Goal: Information Seeking & Learning: Learn about a topic

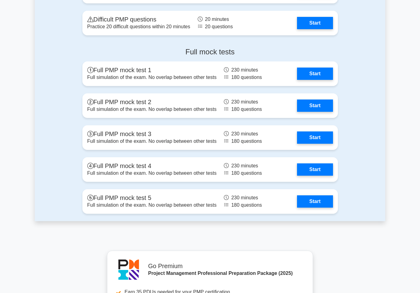
scroll to position [1755, 0]
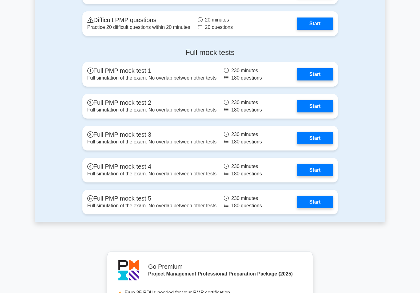
click at [322, 81] on link "Start" at bounding box center [315, 74] width 36 height 12
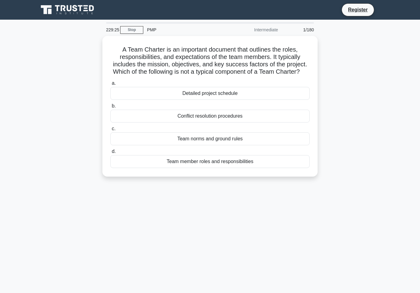
click at [217, 122] on div "Conflict resolution procedures" at bounding box center [209, 116] width 199 height 13
click at [110, 108] on input "b. Conflict resolution procedures" at bounding box center [110, 106] width 0 height 4
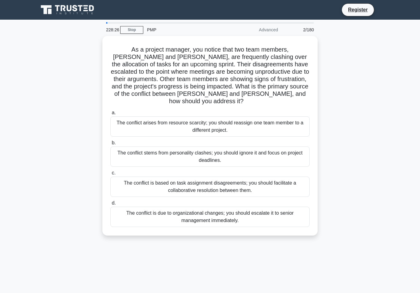
click at [269, 178] on div "The conflict is based on task assignment disagreements; you should facilitate a…" at bounding box center [209, 187] width 199 height 20
click at [110, 175] on input "c. The conflict is based on task assignment disagreements; you should facilitat…" at bounding box center [110, 173] width 0 height 4
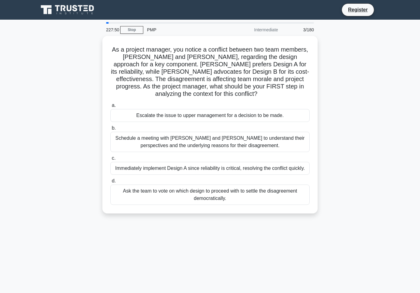
click at [229, 142] on div "Schedule a meeting with Sarah and John to understand their perspectives and the…" at bounding box center [209, 142] width 199 height 20
click at [110, 130] on input "b. Schedule a meeting with Sarah and John to understand their perspectives and …" at bounding box center [110, 128] width 0 height 4
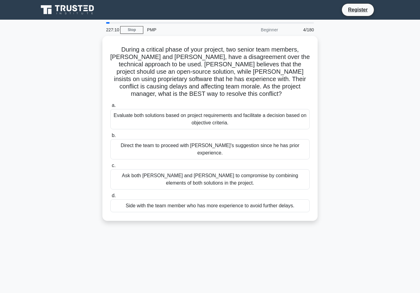
click at [201, 150] on div "Direct the team to proceed with Bob's suggestion since he has prior experience." at bounding box center [209, 149] width 199 height 20
click at [110, 138] on input "b. Direct the team to proceed with Bob's suggestion since he has prior experien…" at bounding box center [110, 136] width 0 height 4
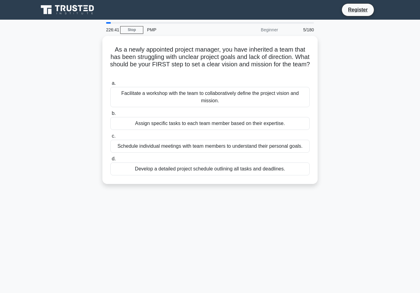
click at [210, 94] on div "Facilitate a workshop with the team to collaboratively define the project visio…" at bounding box center [209, 97] width 199 height 20
click at [110, 85] on input "a. Facilitate a workshop with the team to collaboratively define the project vi…" at bounding box center [110, 83] width 0 height 4
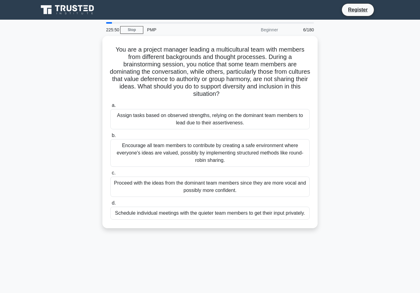
click at [152, 153] on div "Encourage all team members to contribute by creating a safe environment where e…" at bounding box center [209, 153] width 199 height 28
click at [110, 138] on input "b. Encourage all team members to contribute by creating a safe environment wher…" at bounding box center [110, 136] width 0 height 4
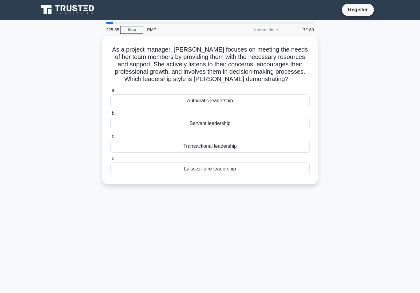
click at [201, 123] on div "Servant leadership" at bounding box center [209, 123] width 199 height 13
click at [110, 116] on input "b. Servant leadership" at bounding box center [110, 114] width 0 height 4
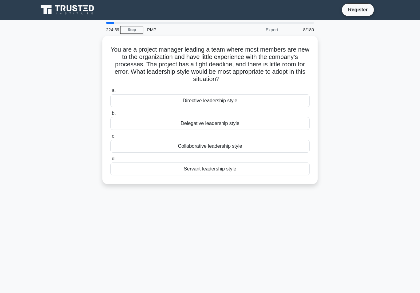
click at [210, 98] on div "Directive leadership style" at bounding box center [209, 100] width 199 height 13
click at [110, 93] on input "a. Directive leadership style" at bounding box center [110, 91] width 0 height 4
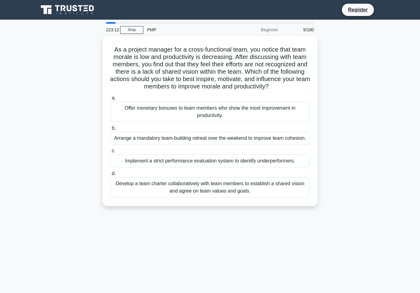
click at [284, 145] on div "Arrange a mandatory team-building retreat over the weekend to improve team cohe…" at bounding box center [209, 138] width 199 height 13
click at [110, 130] on input "b. Arrange a mandatory team-building retreat over the weekend to improve team c…" at bounding box center [110, 128] width 0 height 4
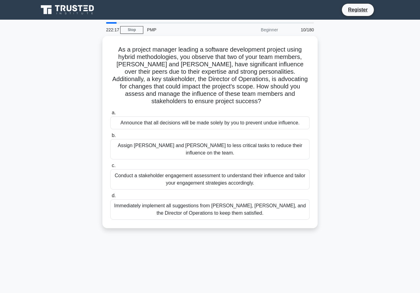
click at [173, 182] on div "Conduct a stakeholder engagement assessment to understand their influence and t…" at bounding box center [209, 179] width 199 height 20
click at [110, 168] on input "c. Conduct a stakeholder engagement assessment to understand their influence an…" at bounding box center [110, 166] width 0 height 4
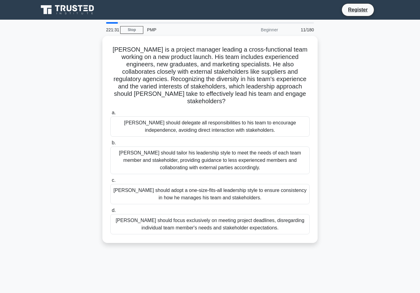
click at [274, 161] on div "John should tailor his leadership style to meet the needs of each team member a…" at bounding box center [209, 161] width 199 height 28
click at [110, 145] on input "b. John should tailor his leadership style to meet the needs of each team membe…" at bounding box center [110, 143] width 0 height 4
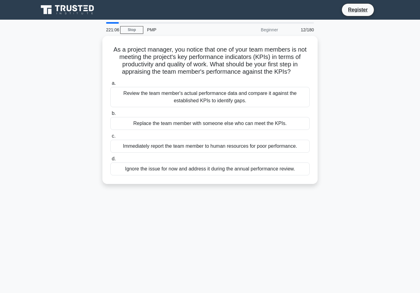
click at [249, 107] on div "Review the team member's actual performance data and compare it against the est…" at bounding box center [209, 97] width 199 height 20
click at [110, 85] on input "a. Review the team member's actual performance data and compare it against the …" at bounding box center [110, 83] width 0 height 4
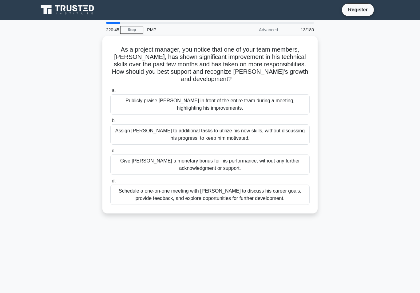
click at [212, 199] on div "Schedule a one-on-one meeting with Alex to discuss his career goals, provide fe…" at bounding box center [209, 195] width 199 height 20
click at [110, 183] on input "d. Schedule a one-on-one meeting with Alex to discuss his career goals, provide…" at bounding box center [110, 181] width 0 height 4
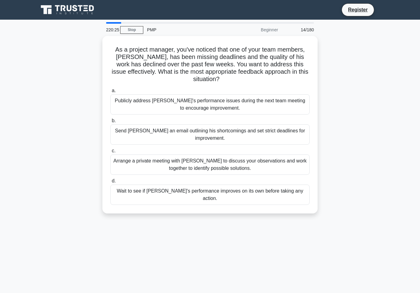
click at [258, 158] on div "Arrange a private meeting with Alex to discuss your observations and work toget…" at bounding box center [209, 165] width 199 height 20
click at [110, 153] on input "c. Arrange a private meeting with Alex to discuss your observations and work to…" at bounding box center [110, 151] width 0 height 4
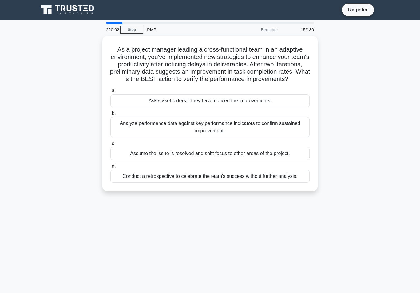
click at [210, 134] on div "Analyze performance data against key performance indicators to confirm sustaine…" at bounding box center [209, 127] width 199 height 20
click at [110, 116] on input "b. Analyze performance data against key performance indicators to confirm susta…" at bounding box center [110, 114] width 0 height 4
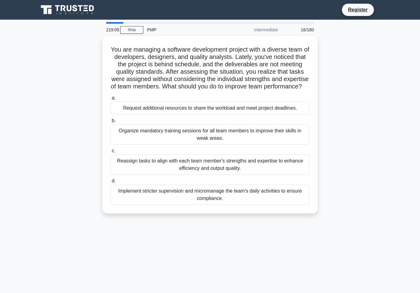
click at [215, 175] on div "Reassign tasks to align with each team member's strengths and expertise to enha…" at bounding box center [209, 165] width 199 height 20
click at [110, 153] on input "c. Reassign tasks to align with each team member's strengths and expertise to e…" at bounding box center [110, 151] width 0 height 4
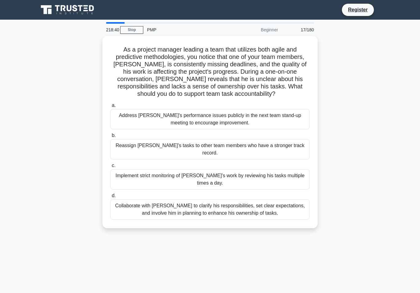
click at [187, 219] on div "Collaborate with Alex to clarify his responsibilities, set clear expectations, …" at bounding box center [209, 209] width 199 height 20
click at [110, 198] on input "d. Collaborate with Alex to clarify his responsibilities, set clear expectation…" at bounding box center [110, 196] width 0 height 4
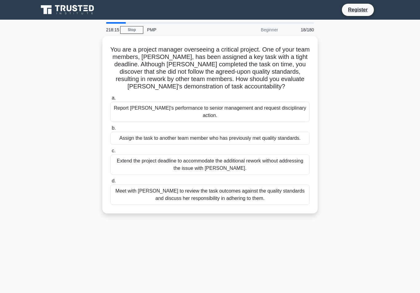
click at [245, 205] on div "Meet with Priya to review the task outcomes against the quality standards and d…" at bounding box center [209, 195] width 199 height 20
click at [110, 183] on input "d. Meet with Priya to review the task outcomes against the quality standards an…" at bounding box center [110, 181] width 0 height 4
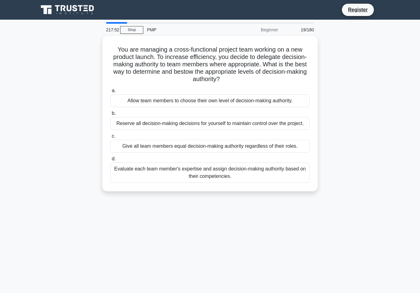
click at [242, 183] on div "Evaluate each team member's expertise and assign decision-making authority base…" at bounding box center [209, 173] width 199 height 20
click at [110, 161] on input "d. Evaluate each team member's expertise and assign decision-making authority b…" at bounding box center [110, 159] width 0 height 4
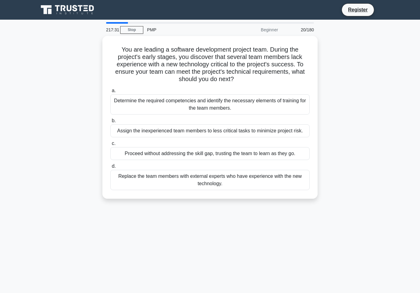
click at [247, 104] on div "Determine the required competencies and identify the necessary elements of trai…" at bounding box center [209, 104] width 199 height 20
click at [110, 93] on input "a. Determine the required competencies and identify the necessary elements of t…" at bounding box center [110, 91] width 0 height 4
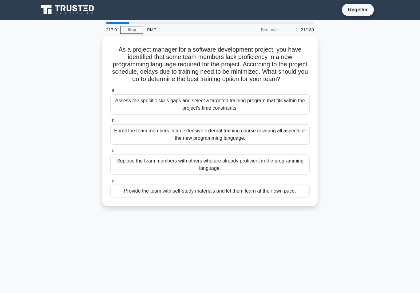
click at [211, 107] on div "Assess the specific skills gaps and select a targeted training program that fit…" at bounding box center [209, 104] width 199 height 20
click at [110, 93] on input "a. Assess the specific skills gaps and select a targeted training program that …" at bounding box center [110, 91] width 0 height 4
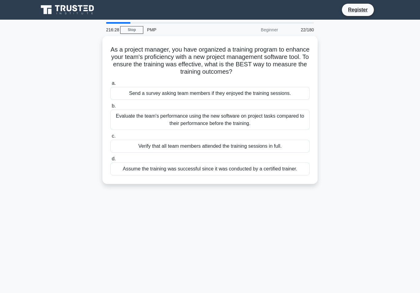
click at [211, 128] on div "Evaluate the team's performance using the new software on project tasks compare…" at bounding box center [209, 120] width 199 height 20
click at [110, 108] on input "b. Evaluate the team's performance using the new software on project tasks comp…" at bounding box center [110, 106] width 0 height 4
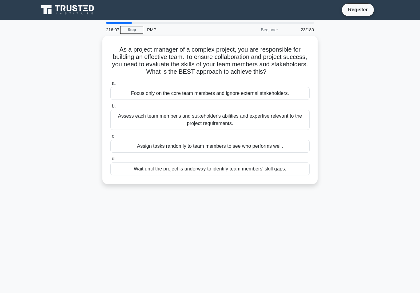
click at [215, 128] on div "Assess each team member's and stakeholder's abilities and expertise relevant to…" at bounding box center [209, 120] width 199 height 20
click at [110, 108] on input "b. Assess each team member's and stakeholder's abilities and expertise relevant…" at bounding box center [110, 106] width 0 height 4
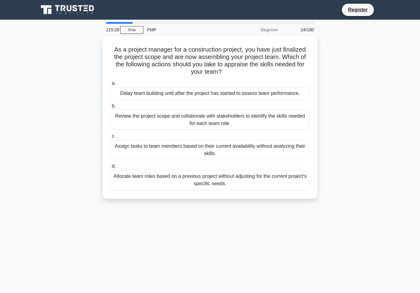
click at [211, 122] on div "Review the project scope and collaborate with stakeholders to identify the skil…" at bounding box center [209, 120] width 199 height 20
click at [110, 108] on input "b. Review the project scope and collaborate with stakeholders to identify the s…" at bounding box center [110, 106] width 0 height 4
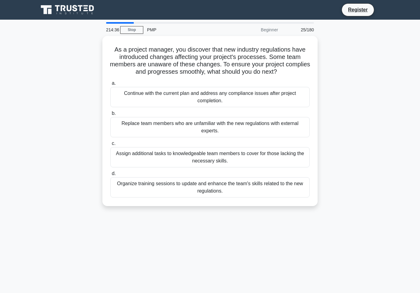
click at [235, 194] on div "Organize training sessions to update and enhance the team's skills related to t…" at bounding box center [209, 187] width 199 height 20
click at [110, 176] on input "d. Organize training sessions to update and enhance the team's skills related t…" at bounding box center [110, 174] width 0 height 4
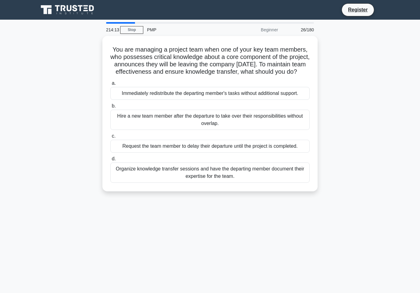
click at [250, 183] on div "Organize knowledge transfer sessions and have the departing member document the…" at bounding box center [209, 173] width 199 height 20
click at [110, 161] on input "d. Organize knowledge transfer sessions and have the departing member document …" at bounding box center [110, 159] width 0 height 4
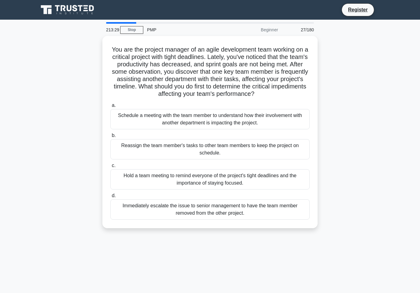
click at [226, 186] on div "Hold a team meeting to remind everyone of the project's tight deadlines and the…" at bounding box center [209, 179] width 199 height 20
click at [110, 168] on input "c. Hold a team meeting to remind everyone of the project's tight deadlines and …" at bounding box center [110, 166] width 0 height 4
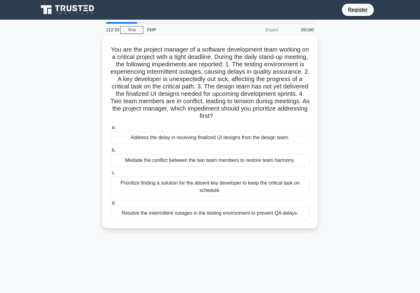
click at [259, 197] on div "Prioritize finding a solution for the absent key developer to keep the critical…" at bounding box center [209, 187] width 199 height 20
click at [110, 175] on input "c. Prioritize finding a solution for the absent key developer to keep the criti…" at bounding box center [110, 173] width 0 height 4
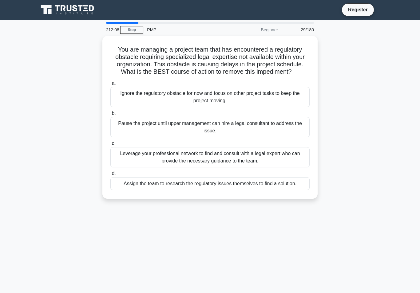
click at [255, 164] on div "Leverage your professional network to find and consult with a legal expert who …" at bounding box center [209, 157] width 199 height 20
click at [110, 146] on input "c. Leverage your professional network to find and consult with a legal expert w…" at bounding box center [110, 144] width 0 height 4
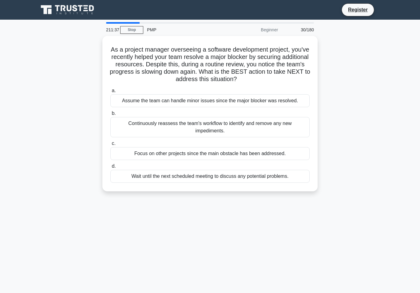
click at [187, 137] on div "Continuously reassess the team's workflow to identify and remove any new impedi…" at bounding box center [209, 127] width 199 height 20
click at [110, 116] on input "b. Continuously reassess the team's workflow to identify and remove any new imp…" at bounding box center [110, 114] width 0 height 4
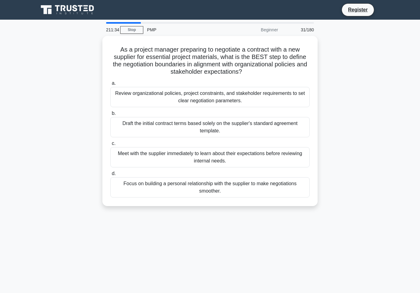
click at [136, 33] on link "Stop" at bounding box center [131, 30] width 23 height 8
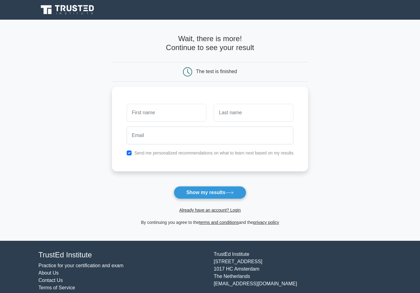
click at [262, 153] on label "Send me personalized recommendations on what to learn next based on my results" at bounding box center [213, 153] width 159 height 5
click at [213, 192] on button "Show my results" at bounding box center [210, 192] width 73 height 13
type input "[PERSON_NAME]"
click at [249, 112] on input "text" at bounding box center [254, 113] width 80 height 18
type input "Afiq"
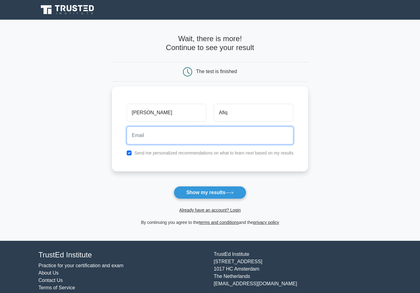
click at [183, 133] on input "email" at bounding box center [210, 136] width 167 height 18
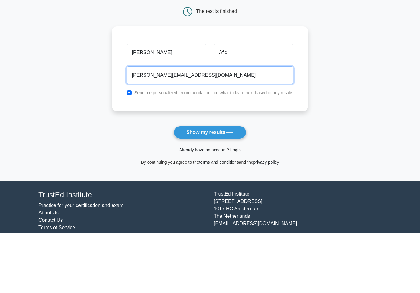
type input "ezzat.afiq@gmail.com"
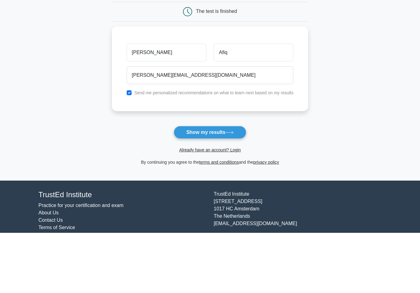
click at [127, 151] on input "checkbox" at bounding box center [129, 153] width 5 height 5
checkbox input "false"
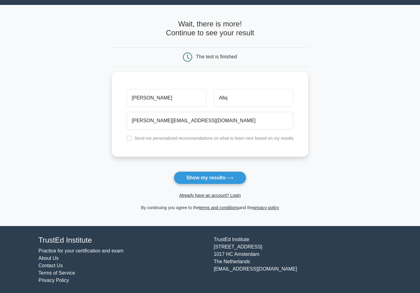
click at [231, 179] on icon at bounding box center [229, 177] width 8 height 3
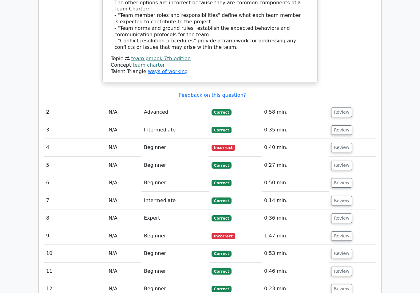
scroll to position [716, 0]
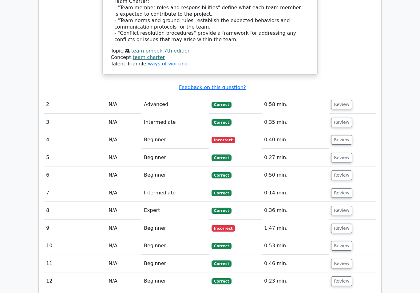
click at [343, 224] on button "Review" at bounding box center [341, 229] width 21 height 10
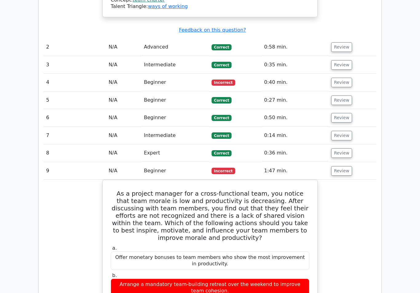
scroll to position [784, 0]
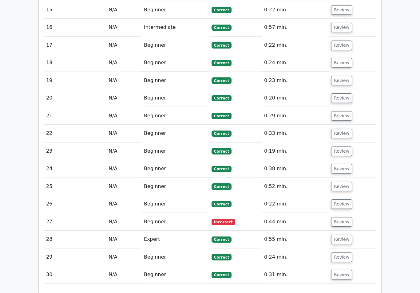
click at [344, 218] on button "Review" at bounding box center [341, 223] width 21 height 10
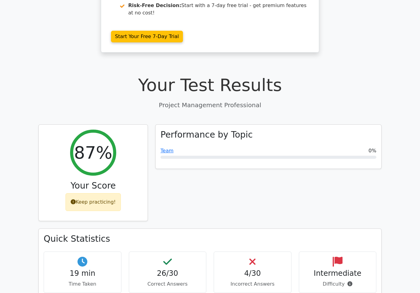
scroll to position [153, 0]
click at [349, 281] on icon at bounding box center [349, 283] width 5 height 5
click at [168, 148] on link "Team" at bounding box center [166, 151] width 13 height 6
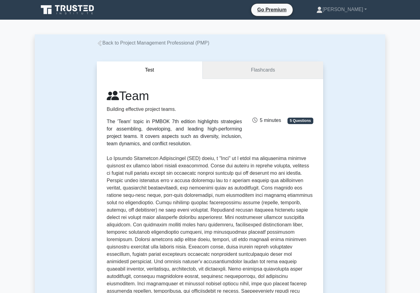
click at [298, 71] on link "Flashcards" at bounding box center [262, 70] width 120 height 18
